Goal: Task Accomplishment & Management: Use online tool/utility

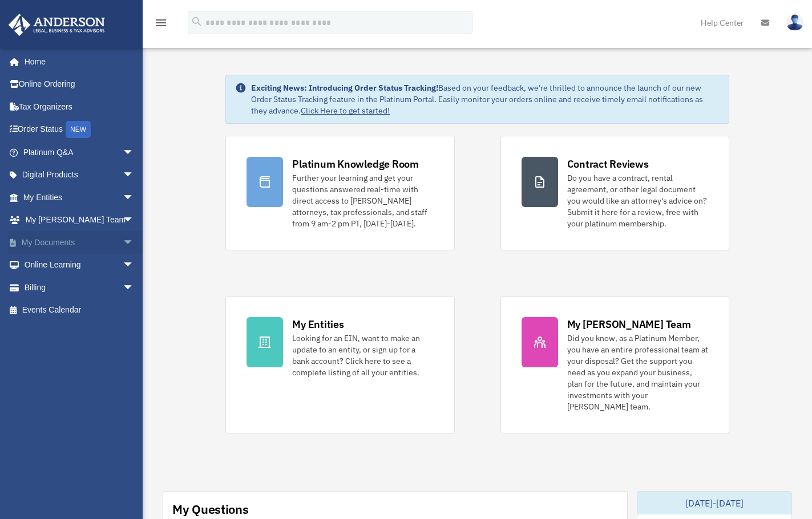
click at [56, 241] on link "My Documents arrow_drop_down" at bounding box center [79, 242] width 143 height 23
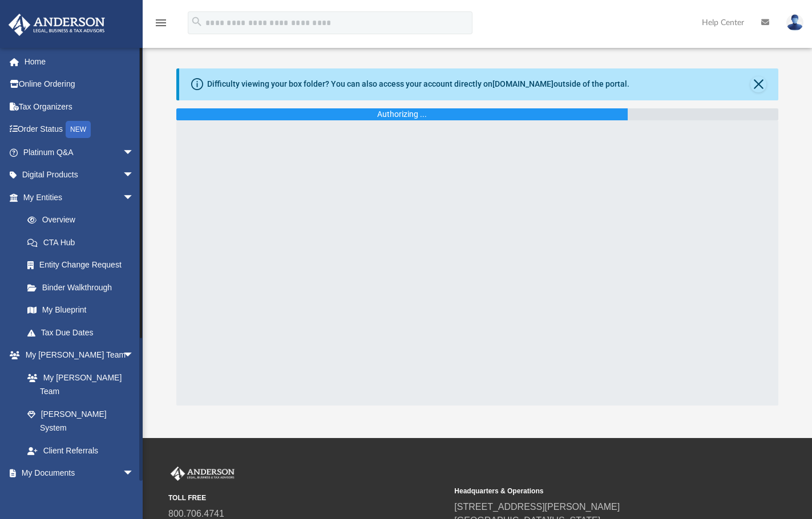
click at [56, 485] on link "Box" at bounding box center [83, 496] width 135 height 23
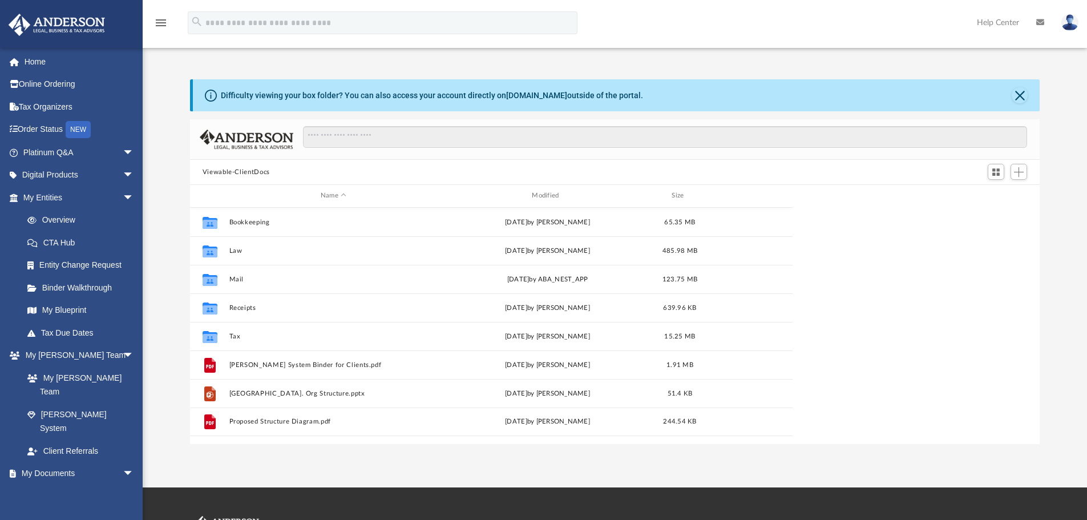
scroll to position [251, 841]
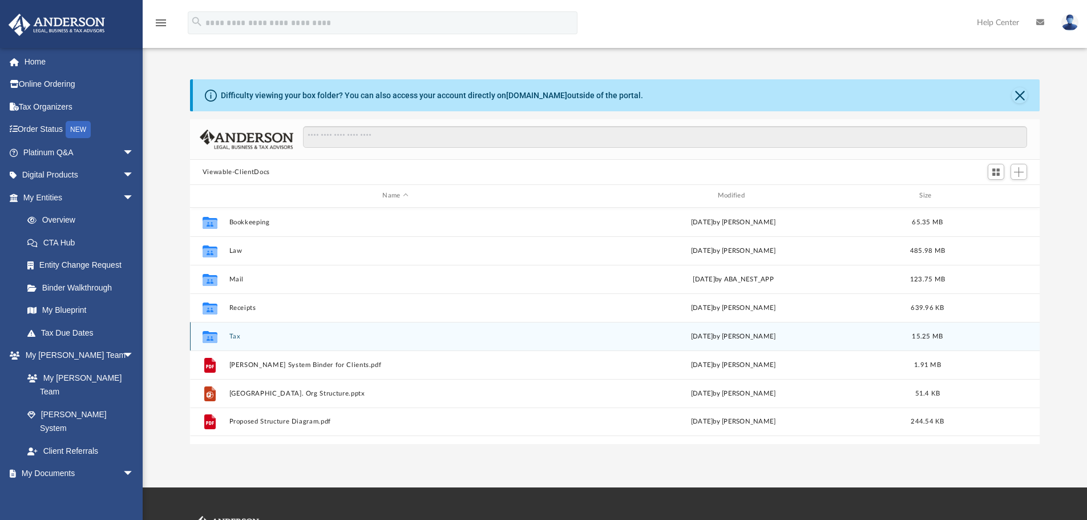
click at [233, 336] on button "Tax" at bounding box center [395, 336] width 333 height 7
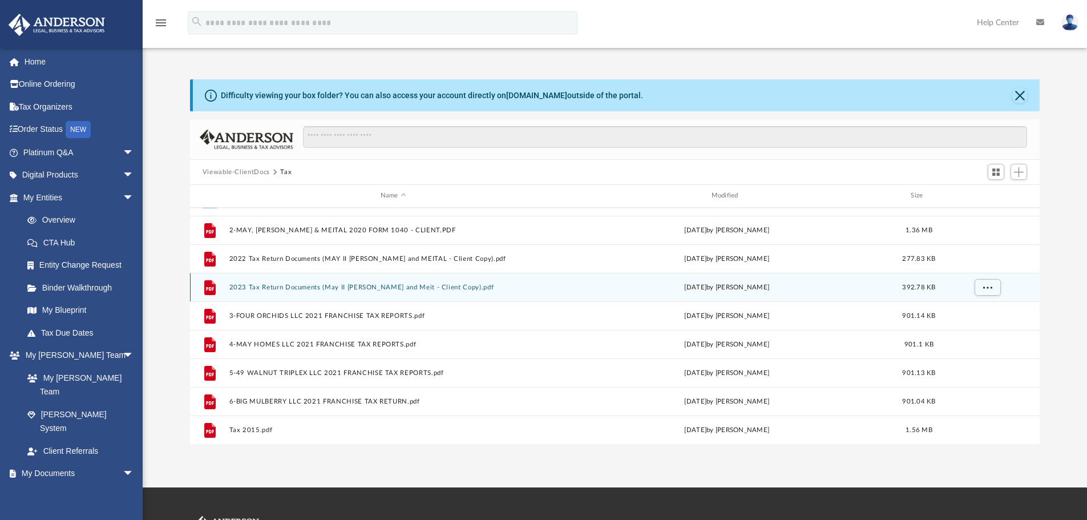
scroll to position [0, 0]
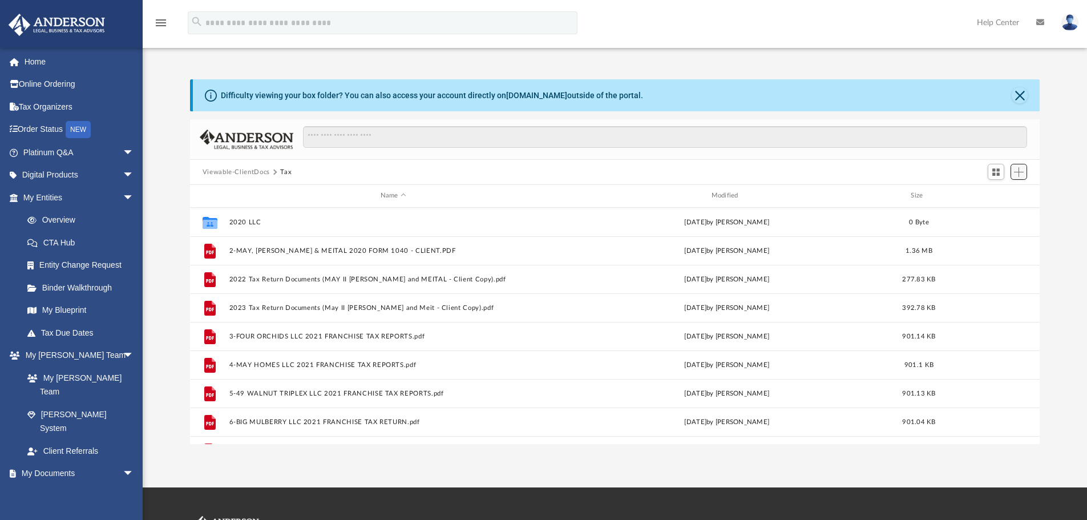
click at [820, 170] on span "Add" at bounding box center [1019, 172] width 10 height 10
click at [820, 194] on li "Upload" at bounding box center [1003, 195] width 37 height 12
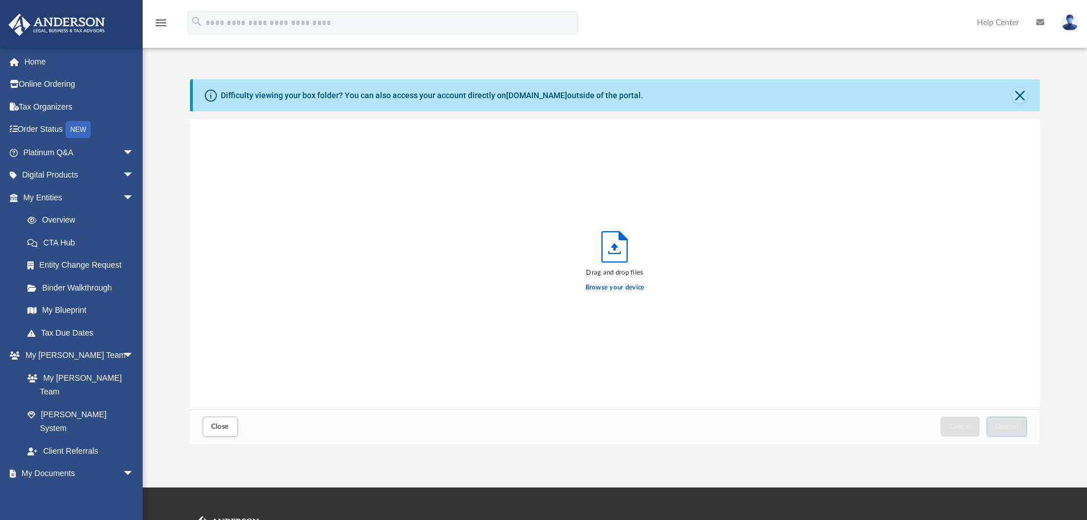
scroll to position [281, 841]
click at [820, 430] on button "Upload" at bounding box center [1007, 427] width 41 height 20
drag, startPoint x: 220, startPoint y: 426, endPoint x: 225, endPoint y: 416, distance: 10.7
click at [220, 426] on span "Close" at bounding box center [220, 426] width 18 height 7
